Goal: Find specific page/section: Find specific page/section

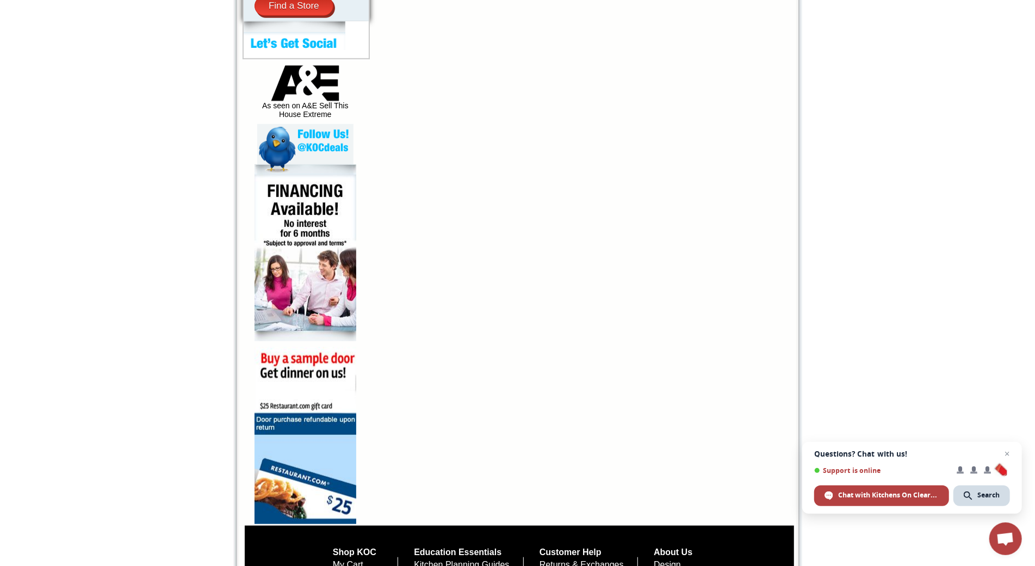
scroll to position [617, 0]
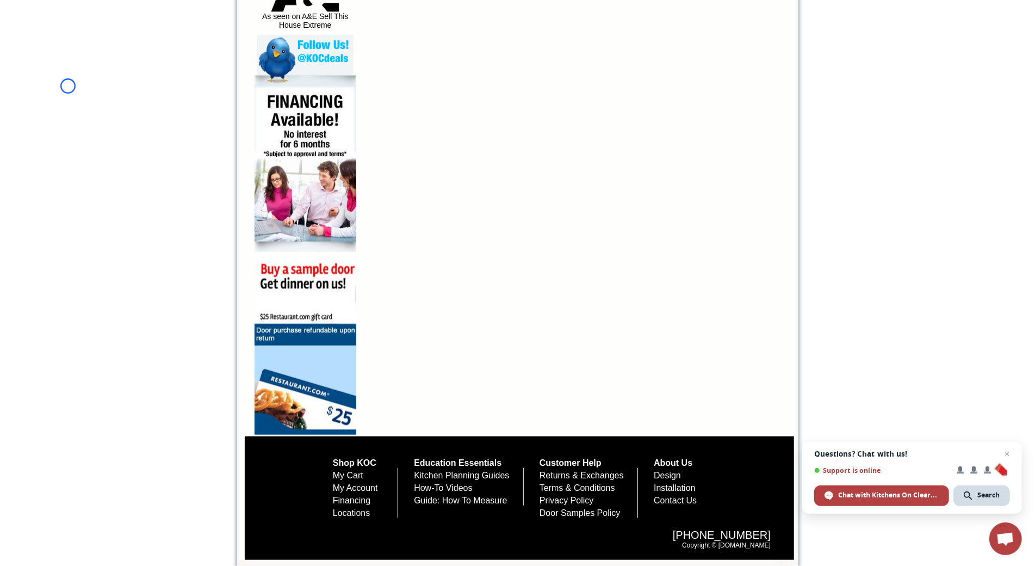
scroll to position [36, 0]
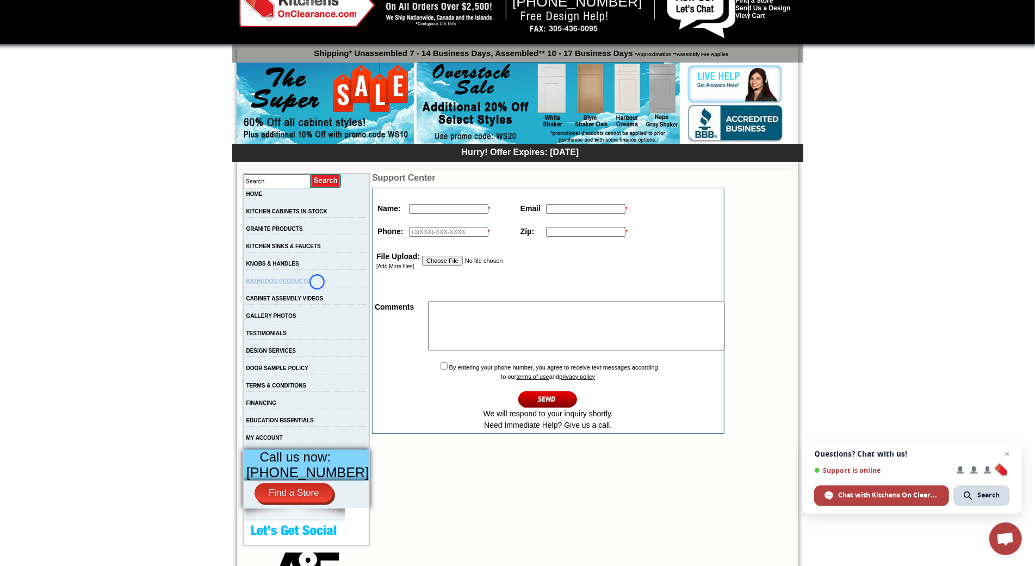
click at [310, 282] on link "BATHROOM PRODUCTS" at bounding box center [278, 281] width 64 height 6
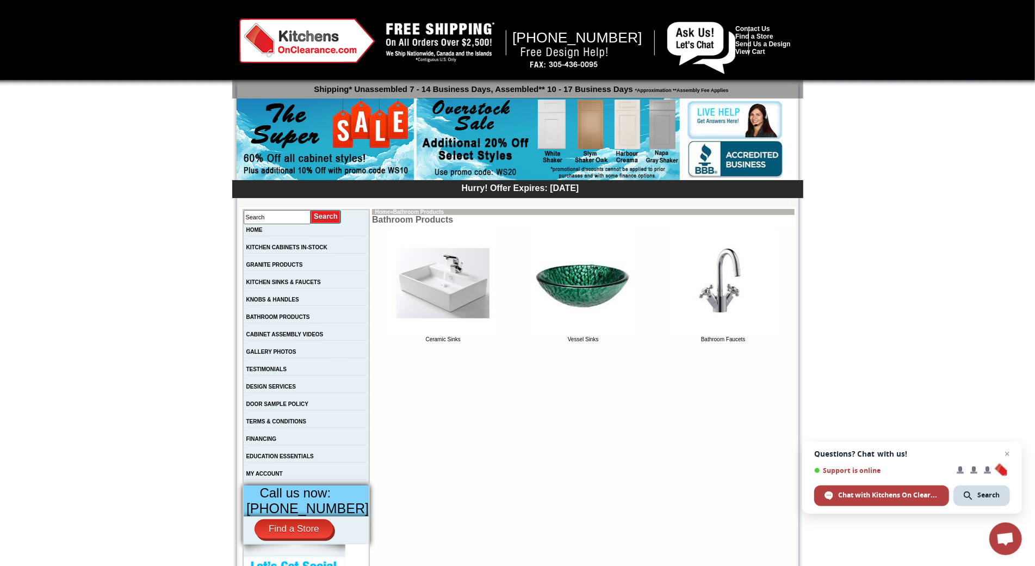
click at [99, 79] on div at bounding box center [517, 42] width 1035 height 85
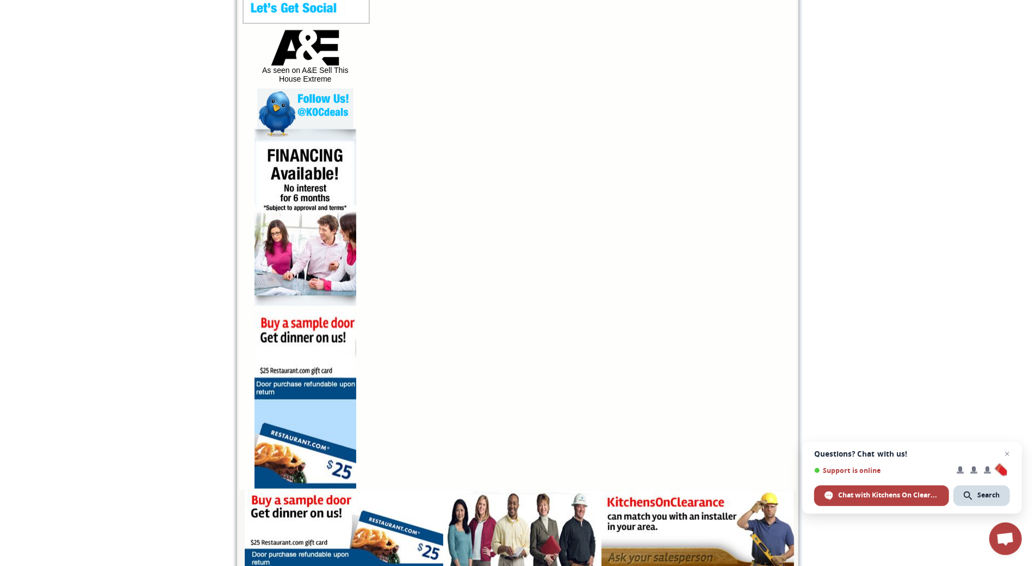
scroll to position [631, 0]
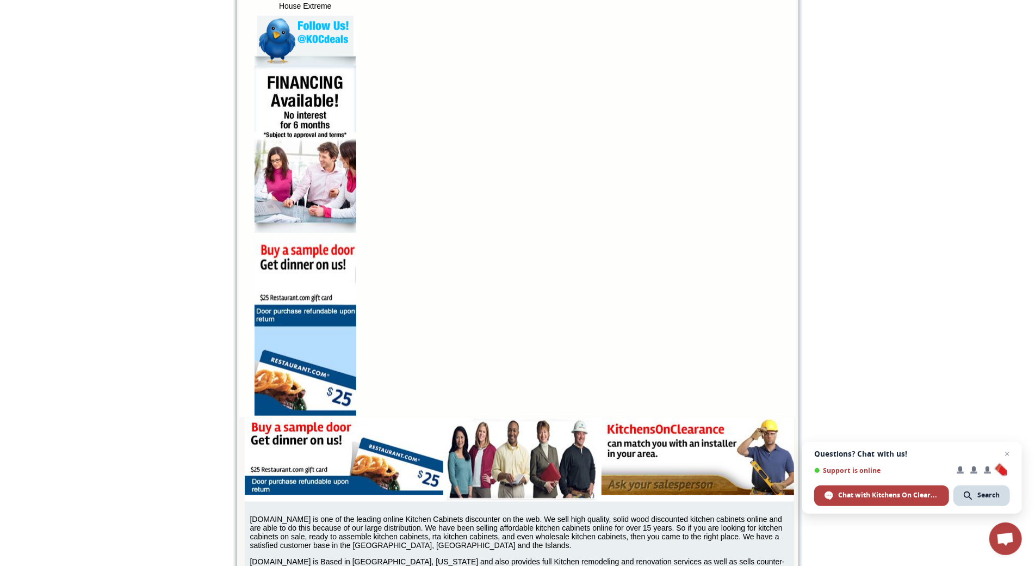
click at [99, 79] on body "1-888-620-8987 Contact Us Find a Store Send Us a Design View Cart Shipping* Una…" at bounding box center [517, 58] width 1035 height 1378
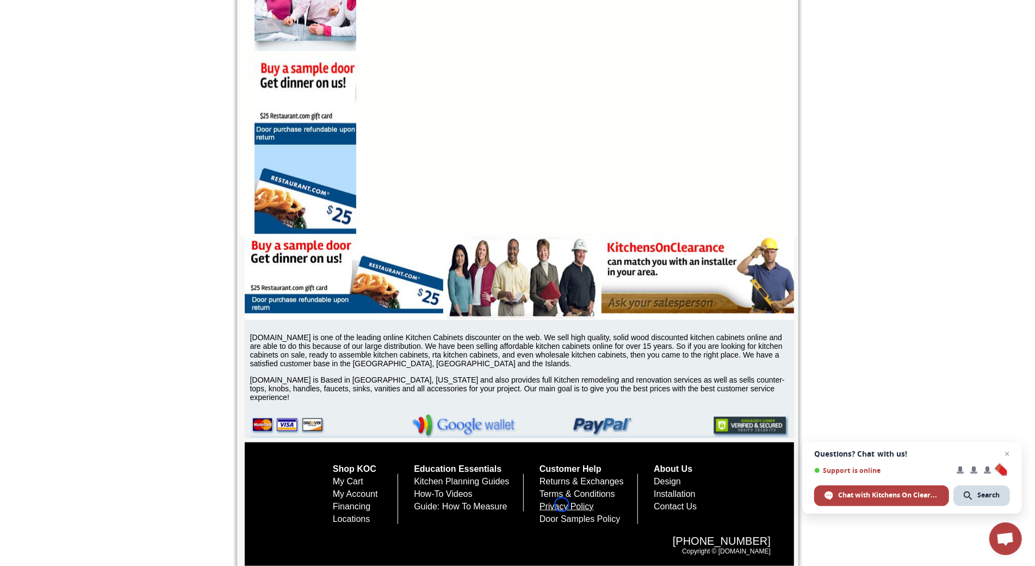
click at [562, 504] on link "Privacy Policy" at bounding box center [567, 505] width 54 height 9
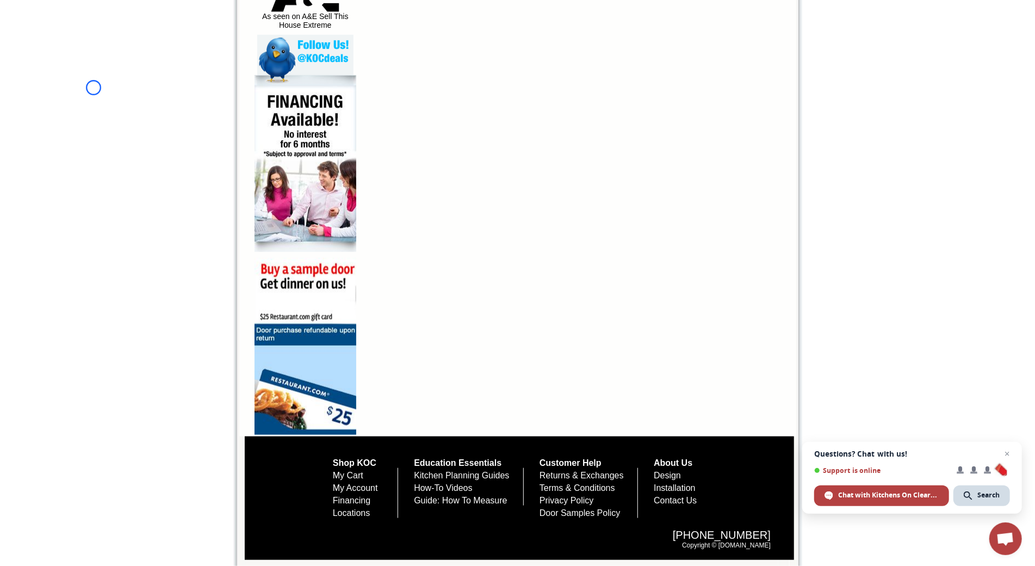
scroll to position [624, 0]
click at [692, 483] on link "Installation" at bounding box center [675, 487] width 42 height 9
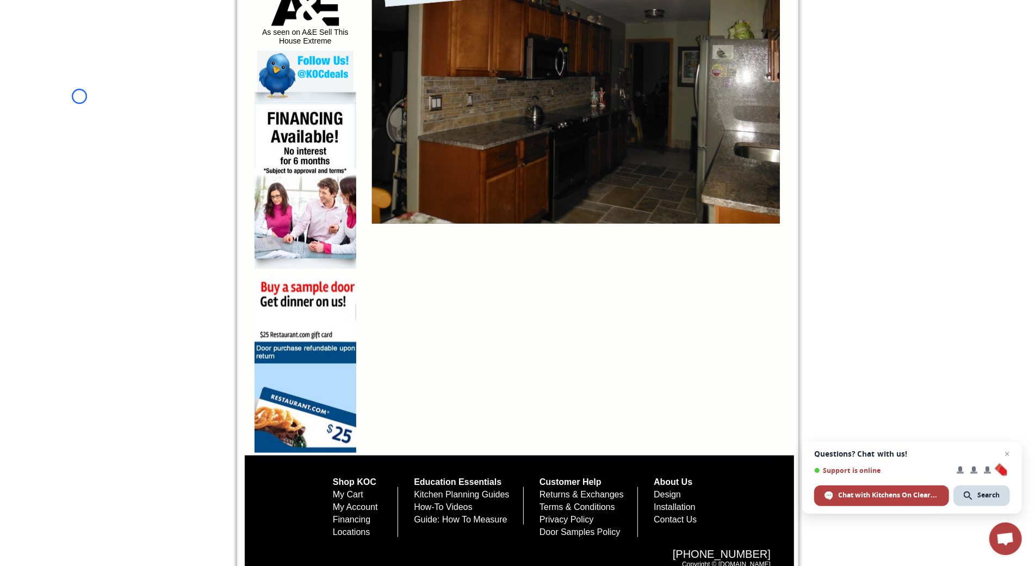
scroll to position [630, 0]
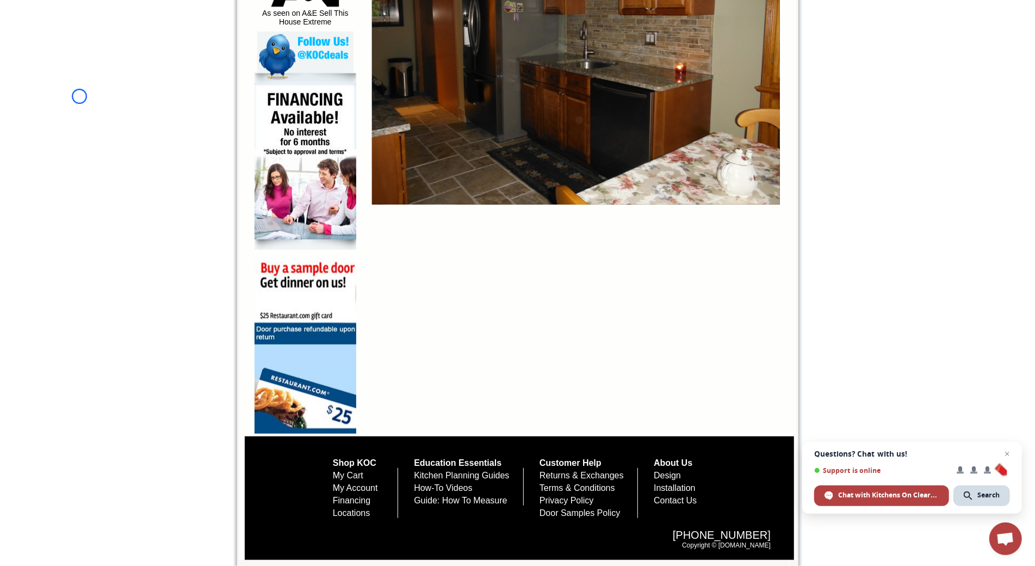
scroll to position [0, 0]
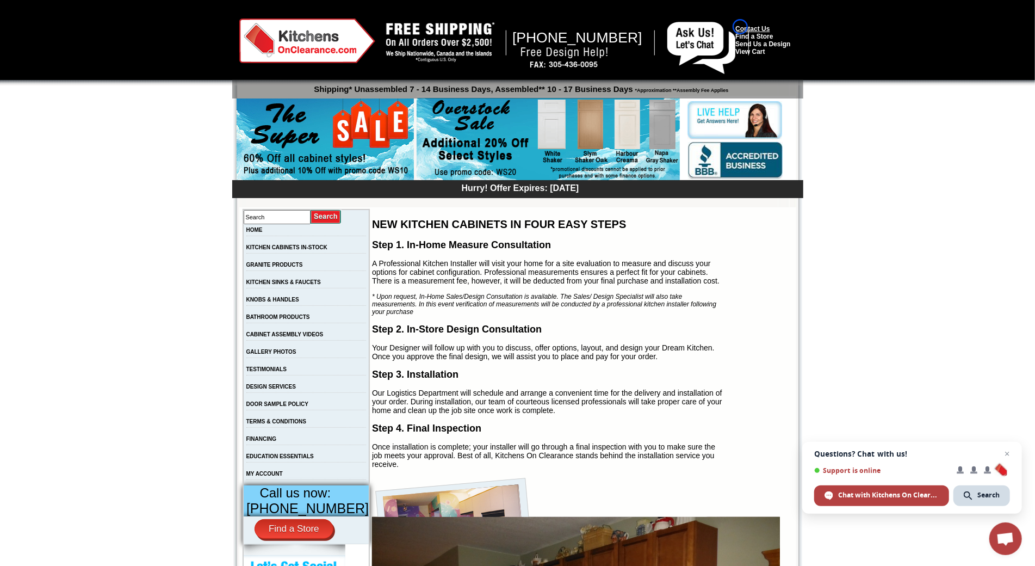
click at [740, 27] on link "Contact Us" at bounding box center [752, 29] width 34 height 8
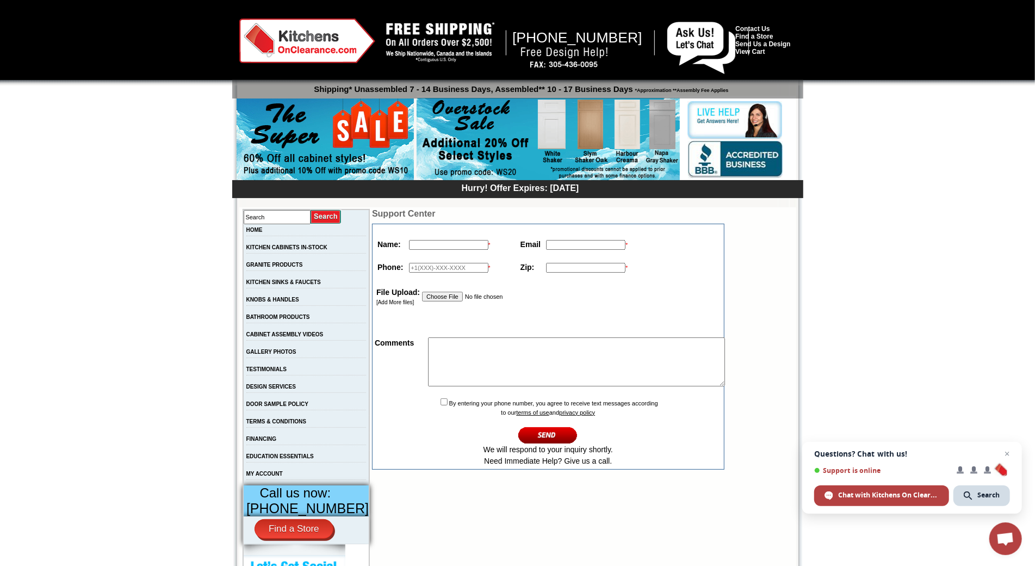
click at [69, 64] on div at bounding box center [517, 42] width 1035 height 85
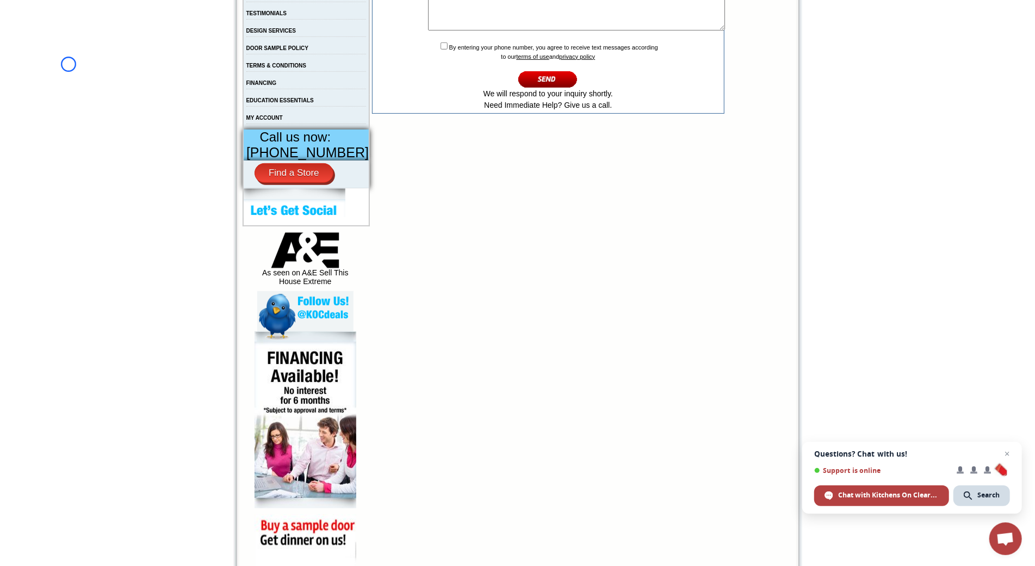
scroll to position [430, 0]
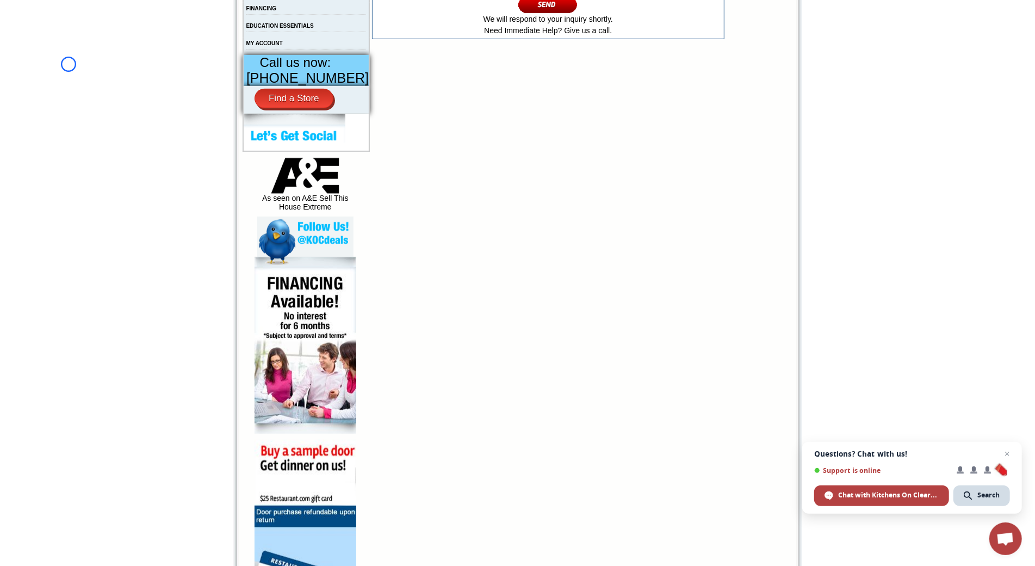
click at [69, 64] on body "[PHONE_NUMBER] Contact Us Find a Store Send Us a Design View Cart Shipping* Una…" at bounding box center [517, 159] width 1035 height 1178
